Goal: Task Accomplishment & Management: Complete application form

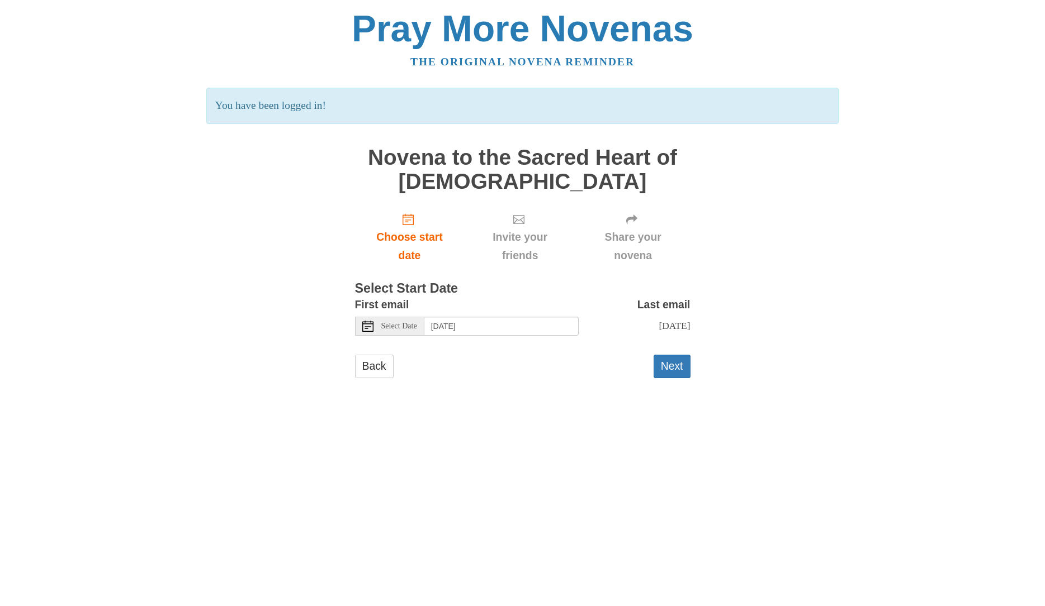
click at [414, 325] on span "Select Date" at bounding box center [399, 327] width 36 height 8
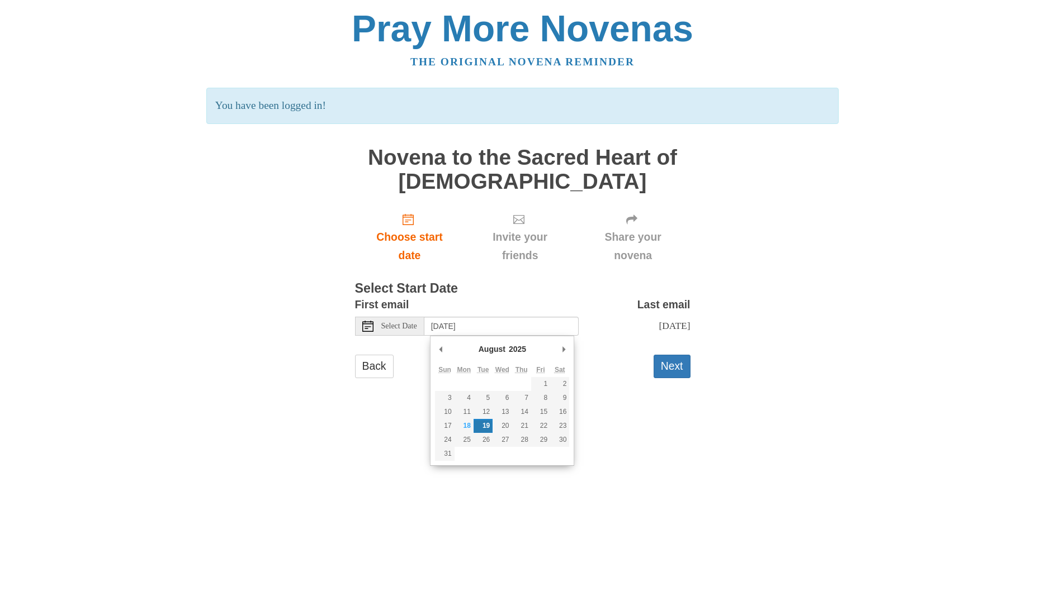
click at [410, 328] on span "Select Date" at bounding box center [399, 327] width 36 height 8
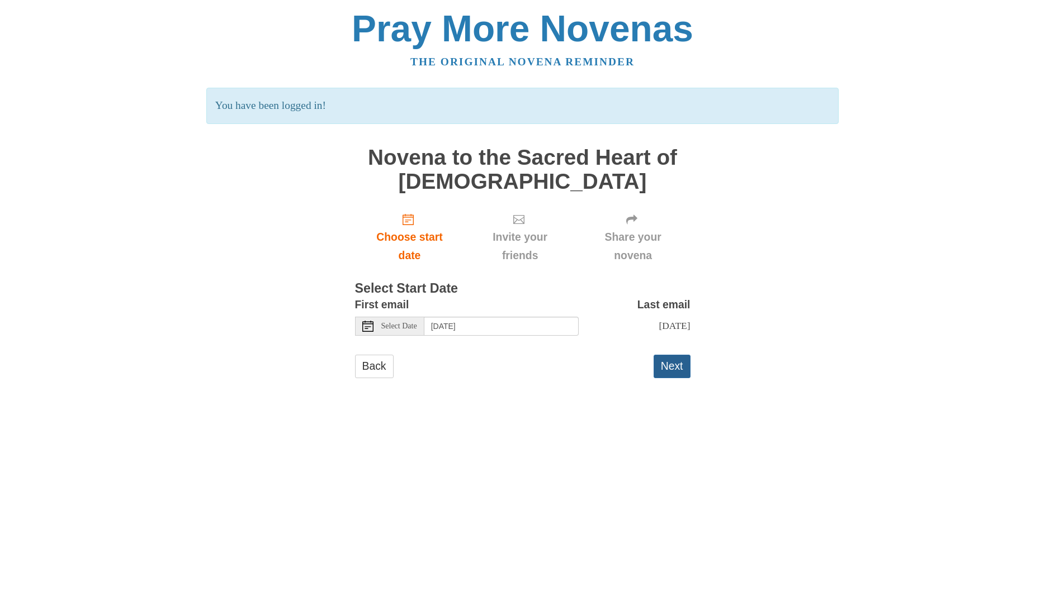
click at [668, 363] on button "Next" at bounding box center [671, 366] width 37 height 23
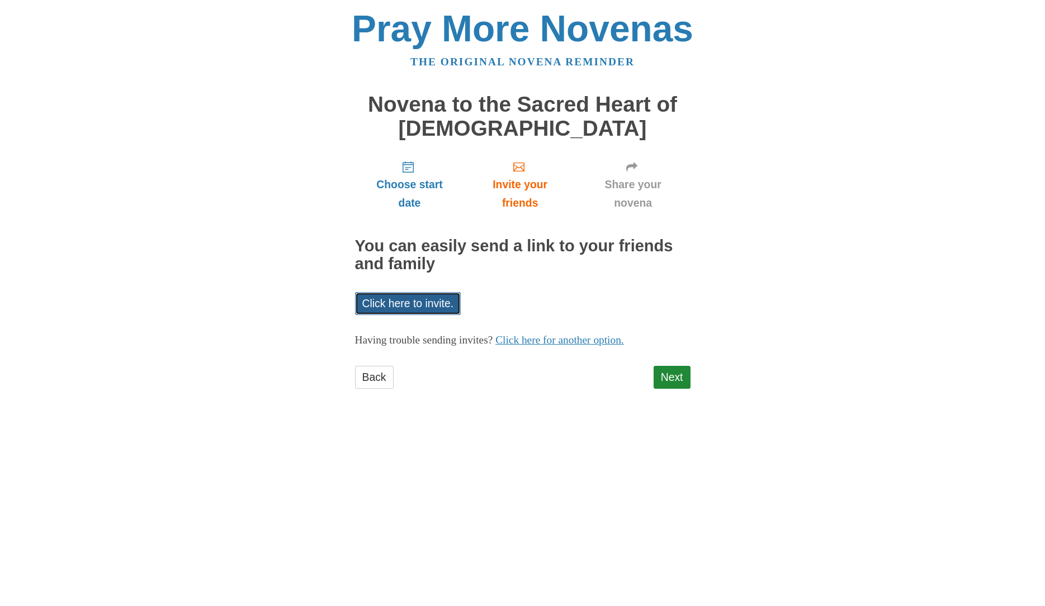
click at [387, 299] on link "Click here to invite." at bounding box center [408, 303] width 106 height 23
click at [612, 342] on link "Click here for another option." at bounding box center [559, 340] width 129 height 12
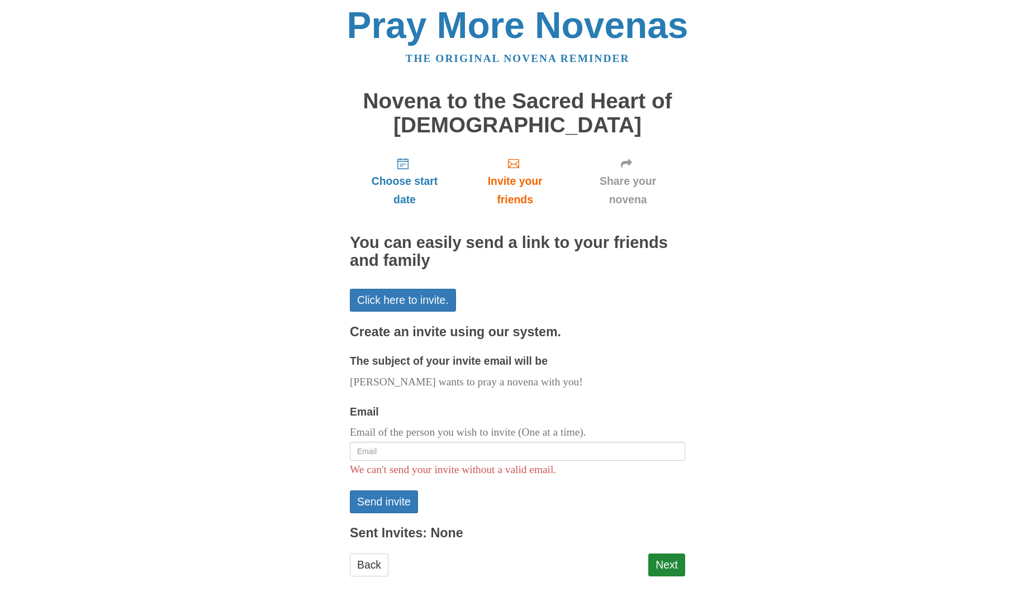
scroll to position [6, 0]
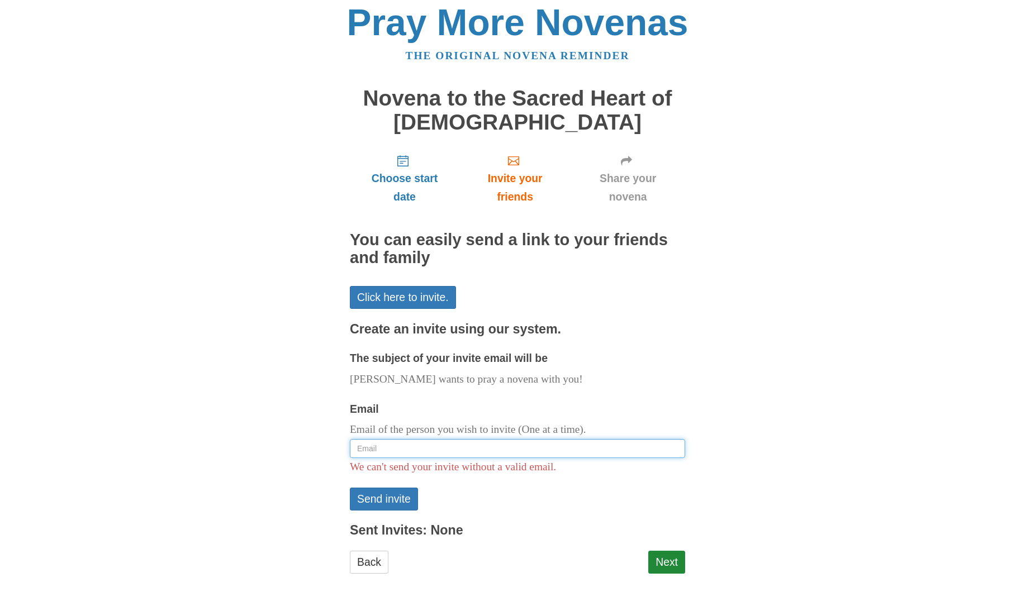
click at [597, 448] on input "Email" at bounding box center [517, 448] width 335 height 19
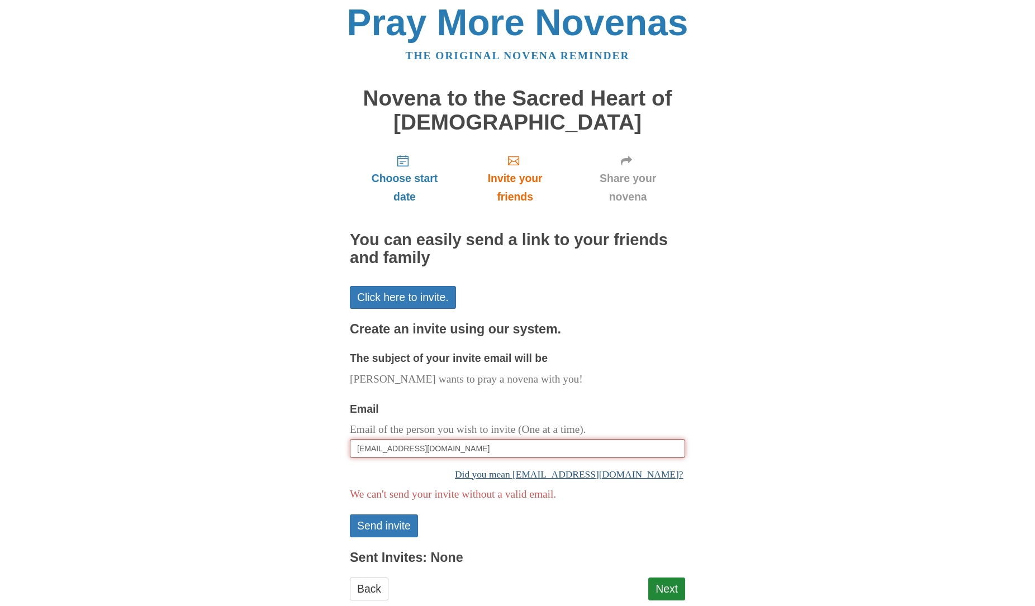
click at [565, 471] on link "Did you mean vmwamwata@mmere.gov?" at bounding box center [517, 474] width 335 height 22
type input "vmwamwata@mmere.gov"
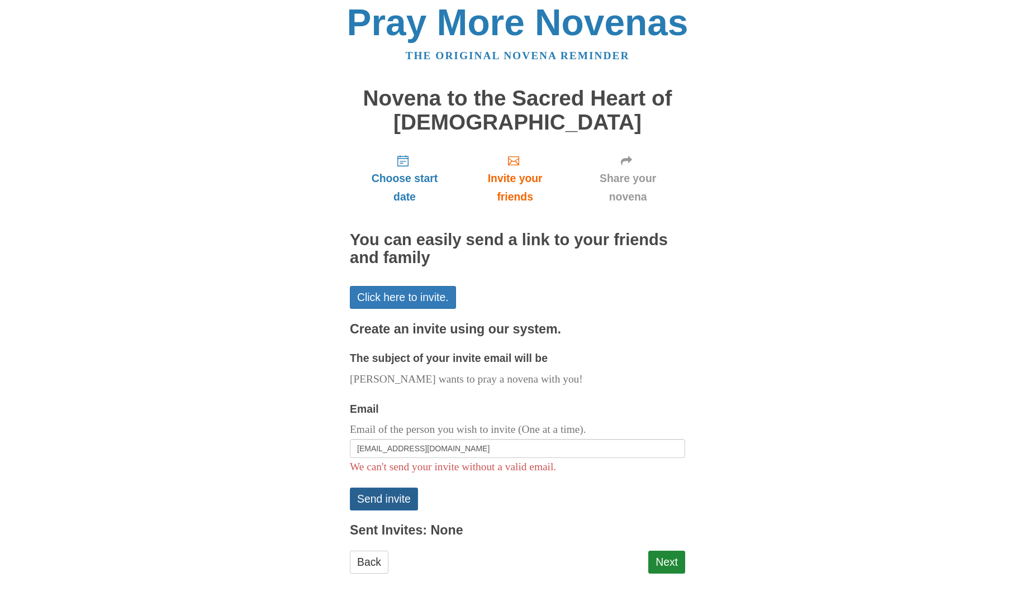
click at [389, 496] on button "Send invite" at bounding box center [384, 499] width 68 height 23
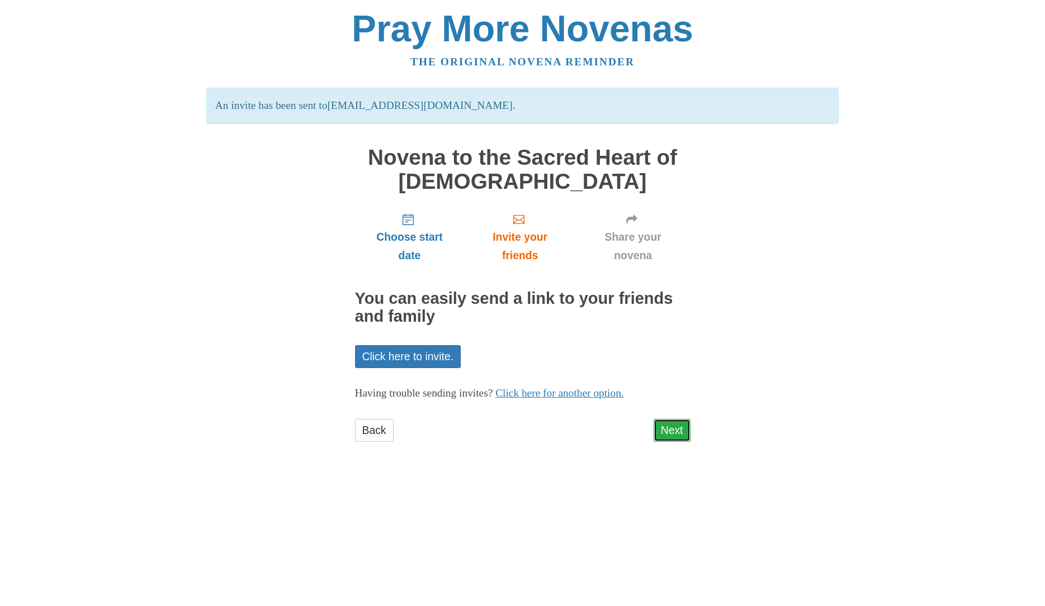
click at [669, 429] on link "Next" at bounding box center [671, 430] width 37 height 23
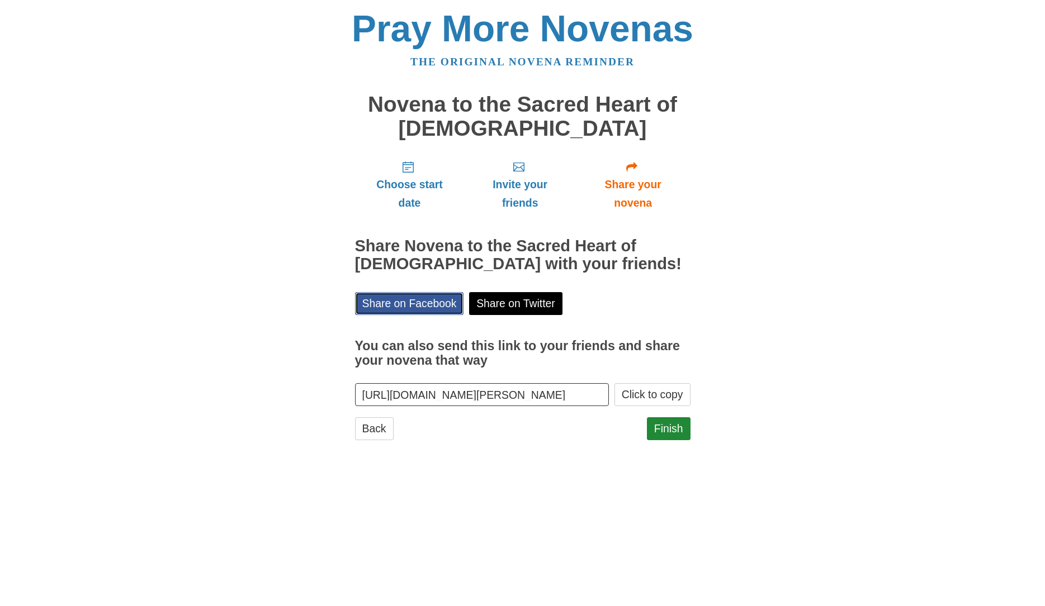
click at [409, 305] on link "Share on Facebook" at bounding box center [409, 303] width 109 height 23
